Goal: Transaction & Acquisition: Purchase product/service

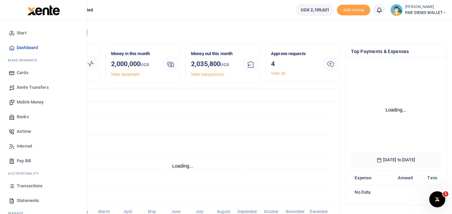
scroll to position [89, 85]
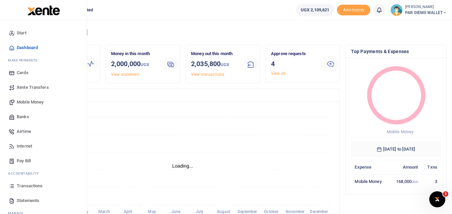
click at [27, 102] on span "Mobile Money" at bounding box center [30, 102] width 27 height 7
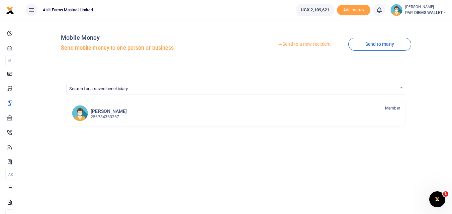
click at [299, 46] on link "Send to a new recipient" at bounding box center [304, 44] width 87 height 12
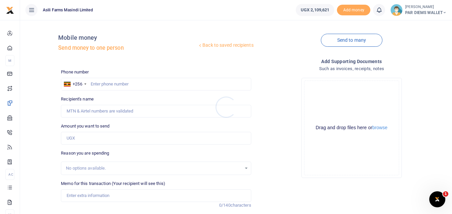
click at [100, 83] on div at bounding box center [226, 107] width 452 height 214
click at [100, 83] on input "text" at bounding box center [156, 84] width 190 height 13
click at [82, 138] on input "Amount you want to send" at bounding box center [156, 138] width 190 height 13
type input "45,000"
click at [99, 82] on input "text" at bounding box center [156, 84] width 190 height 13
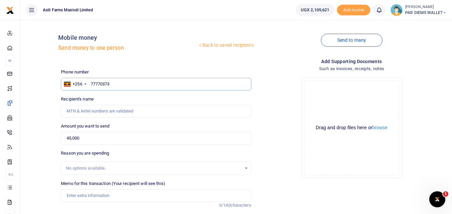
type input "777703731"
type input "Bulasio Kasudha"
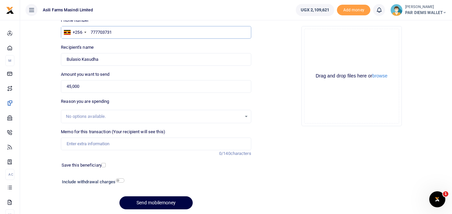
scroll to position [54, 0]
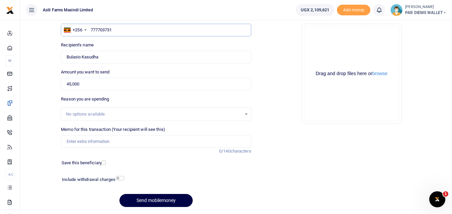
type input "777703731"
click at [82, 142] on input "Memo for this transaction (Your recipient will see this)" at bounding box center [156, 141] width 190 height 13
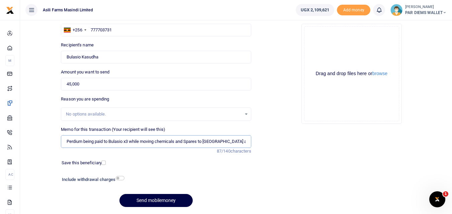
type input "Perdium being paid to Bulasio x3 while moving chemicals and Spares to Lutara an…"
click at [325, 34] on div "Drag and drop files here or browse Powered by Uppy" at bounding box center [351, 73] width 95 height 95
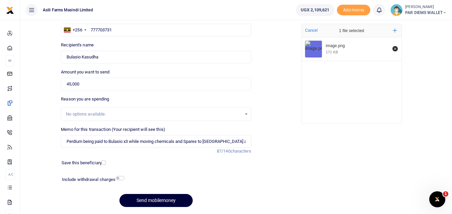
click at [160, 202] on button "Send mobilemoney" at bounding box center [155, 200] width 73 height 13
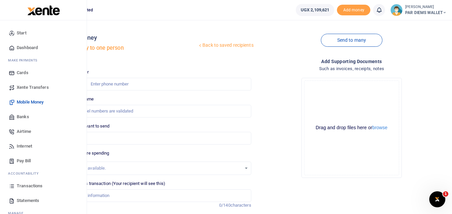
click at [13, 188] on icon at bounding box center [12, 186] width 6 height 6
